Goal: Find specific page/section: Find specific page/section

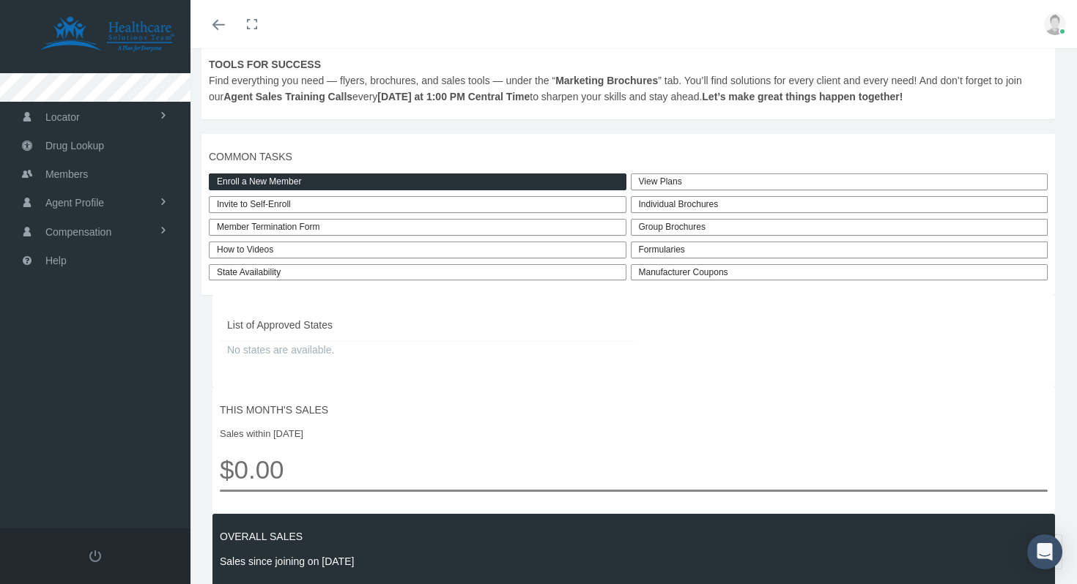
scroll to position [316, 0]
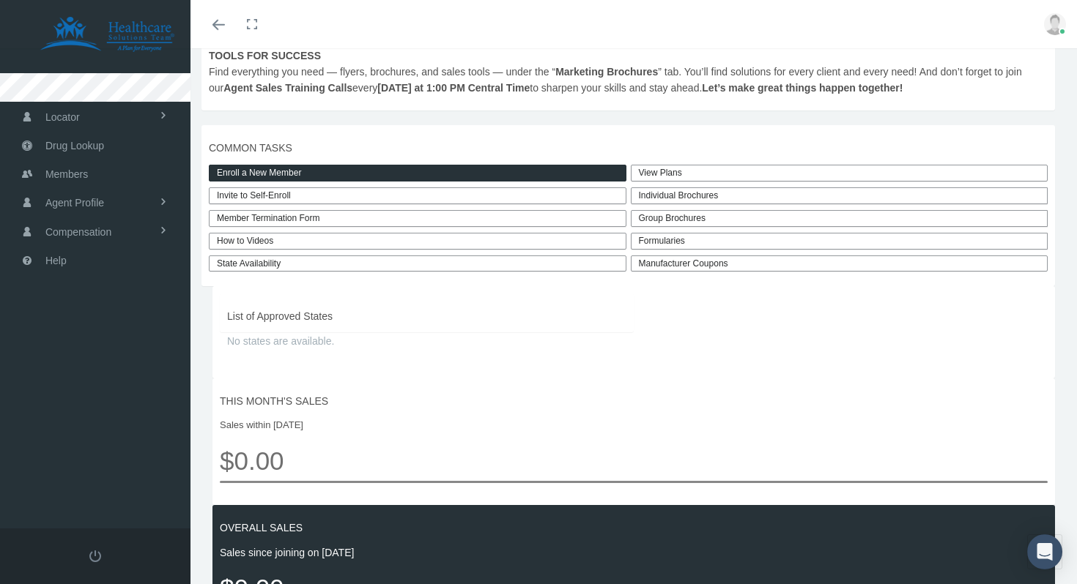
click at [673, 171] on link "View Plans" at bounding box center [839, 173] width 417 height 17
